Goal: Browse casually: Explore the website without a specific task or goal

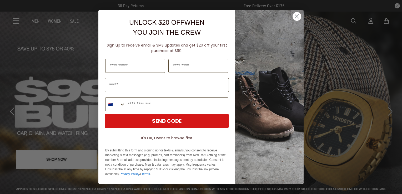
click at [308, 17] on div "Close dialog UNLOCK $20 OFF WHEN YOU JOIN THE CREW Sign up to receive email & S…" at bounding box center [201, 96] width 216 height 185
click at [296, 17] on circle "Close dialog" at bounding box center [297, 16] width 9 height 9
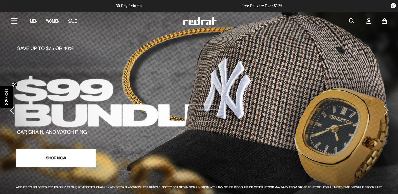
click at [393, 7] on button "button" at bounding box center [393, 5] width 5 height 5
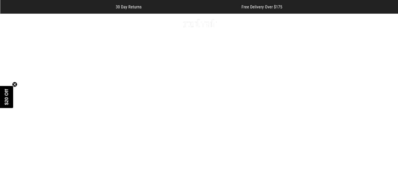
click at [16, 85] on circle "Close teaser" at bounding box center [14, 84] width 5 height 5
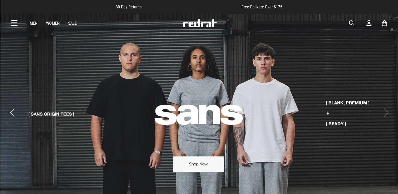
click at [12, 24] on icon at bounding box center [14, 23] width 7 height 9
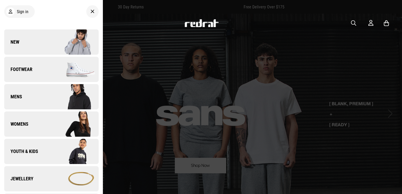
click at [43, 153] on link "Youth & Kids" at bounding box center [51, 151] width 94 height 25
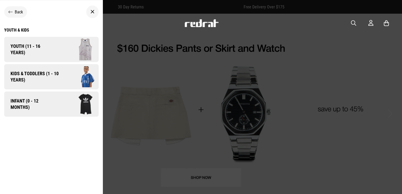
click at [35, 54] on span "Youth (11 - 16 years)" at bounding box center [28, 49] width 49 height 13
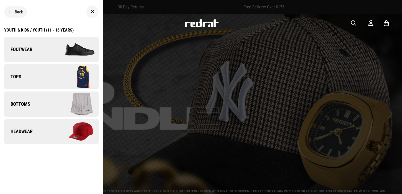
click at [43, 29] on div "Youth & Kids / Youth (11 - 16 years)" at bounding box center [38, 30] width 69 height 5
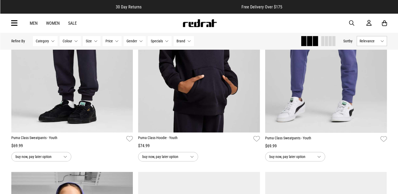
scroll to position [552, 0]
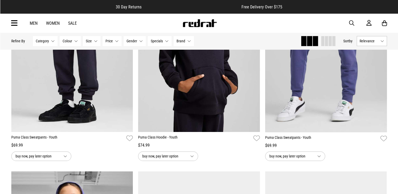
click at [327, 44] on span at bounding box center [326, 41] width 3 height 10
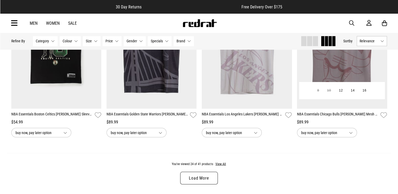
scroll to position [947, 0]
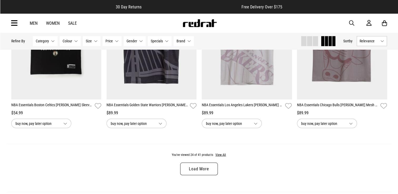
click at [206, 170] on link "Load More" at bounding box center [198, 169] width 37 height 13
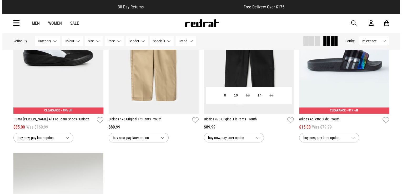
scroll to position [1526, 0]
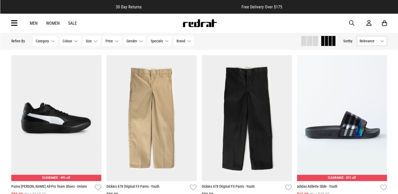
click at [14, 22] on icon at bounding box center [14, 23] width 7 height 9
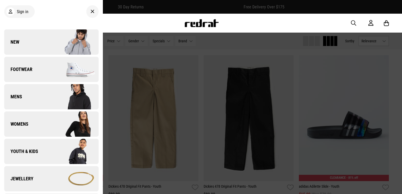
click at [24, 46] on link "New" at bounding box center [51, 41] width 94 height 25
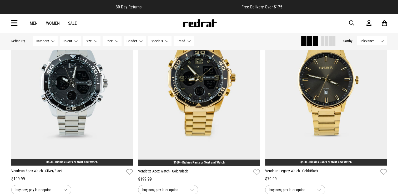
scroll to position [1657, 0]
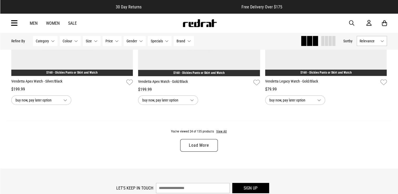
click at [204, 147] on link "Load More" at bounding box center [198, 145] width 37 height 13
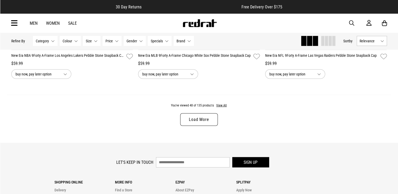
scroll to position [3393, 0]
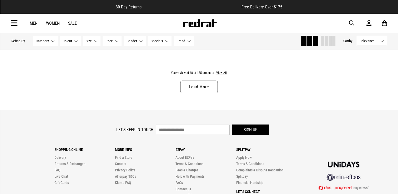
click at [211, 87] on link "Load More" at bounding box center [198, 87] width 37 height 13
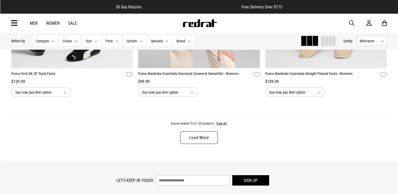
scroll to position [5024, 0]
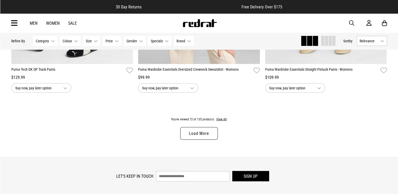
click at [193, 139] on link "Load More" at bounding box center [198, 133] width 37 height 13
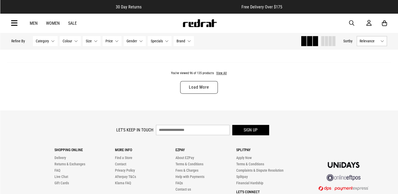
scroll to position [6760, 0]
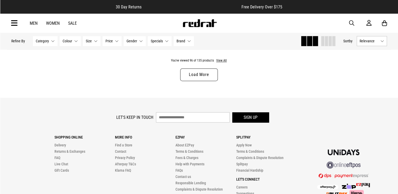
click at [211, 81] on link "Load More" at bounding box center [198, 74] width 37 height 13
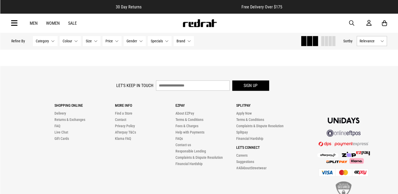
scroll to position [8470, 0]
click at [194, 49] on link "Load More" at bounding box center [198, 42] width 37 height 13
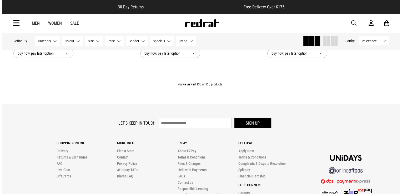
scroll to position [9443, 0]
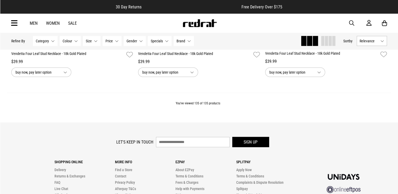
click at [15, 23] on icon at bounding box center [14, 23] width 7 height 9
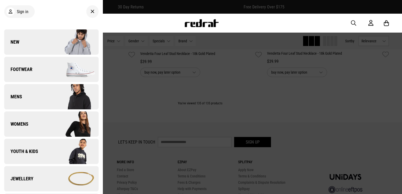
click at [21, 96] on span "Mens" at bounding box center [13, 97] width 18 height 6
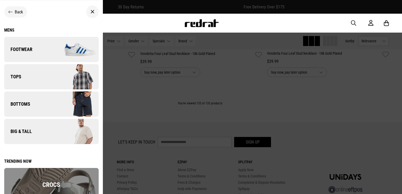
click at [24, 75] on link "Tops" at bounding box center [51, 76] width 94 height 25
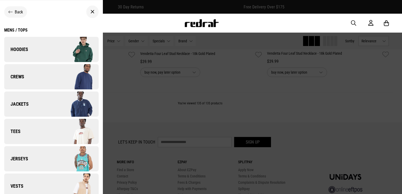
click at [47, 138] on link "Tees" at bounding box center [51, 131] width 94 height 25
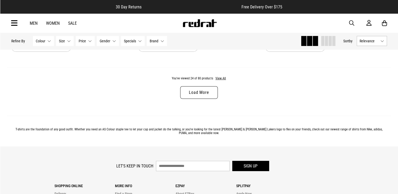
scroll to position [1657, 0]
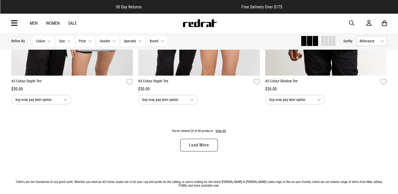
click at [206, 148] on link "Load More" at bounding box center [198, 145] width 37 height 13
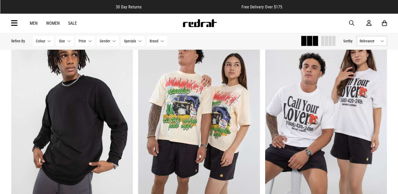
scroll to position [3341, 0]
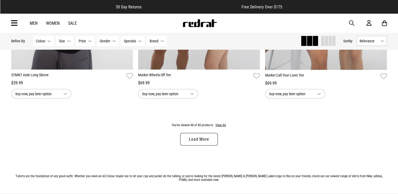
click at [206, 145] on link "Load More" at bounding box center [198, 139] width 37 height 13
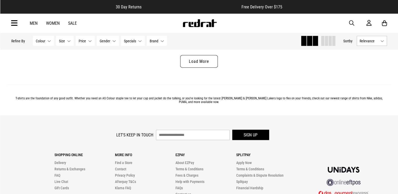
scroll to position [5103, 0]
